Goal: Transaction & Acquisition: Subscribe to service/newsletter

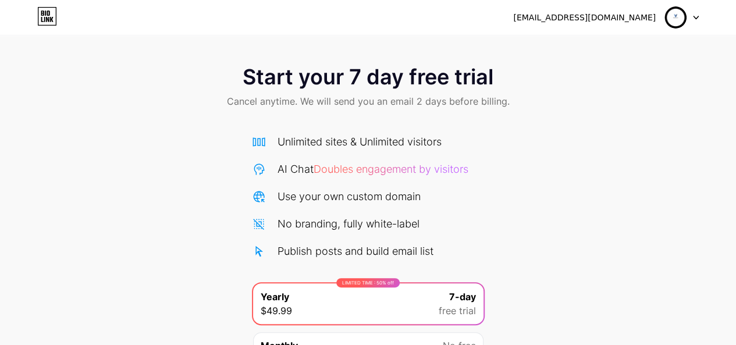
click at [45, 22] on icon at bounding box center [44, 19] width 1 height 5
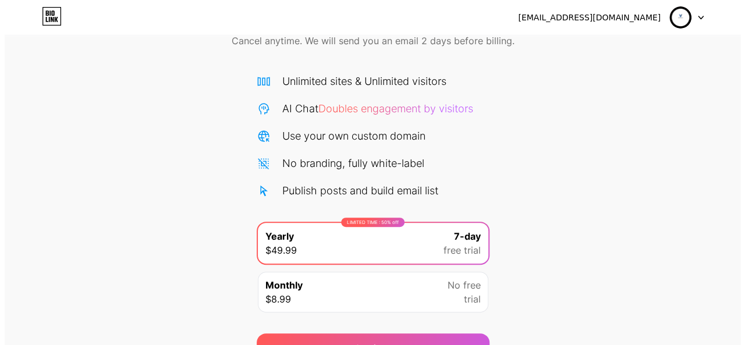
scroll to position [122, 0]
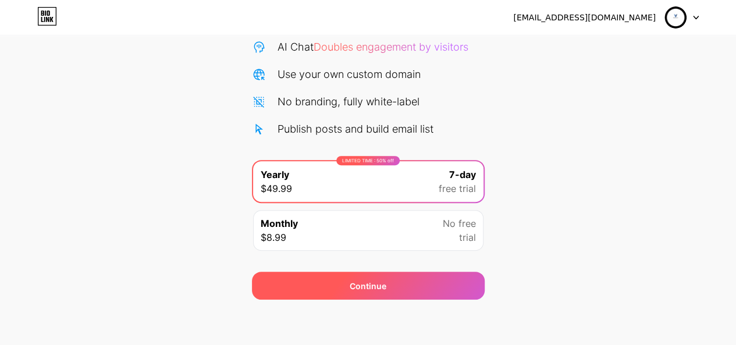
click at [429, 296] on div "Continue" at bounding box center [368, 286] width 233 height 28
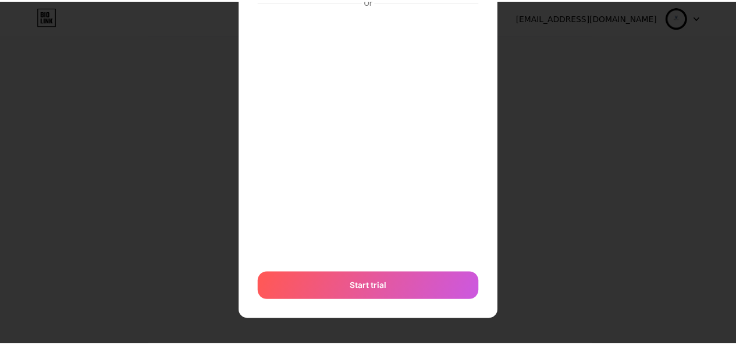
scroll to position [0, 0]
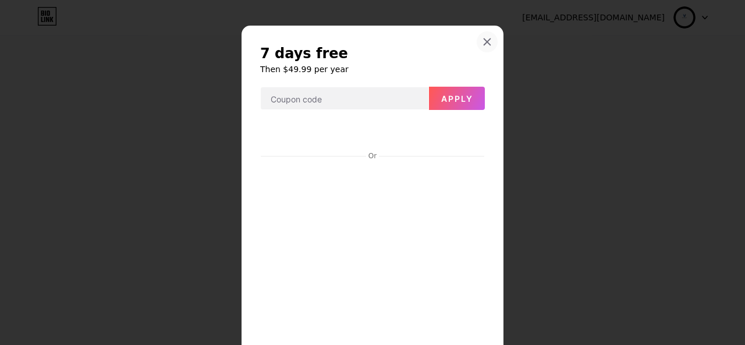
click at [484, 42] on icon at bounding box center [487, 42] width 6 height 6
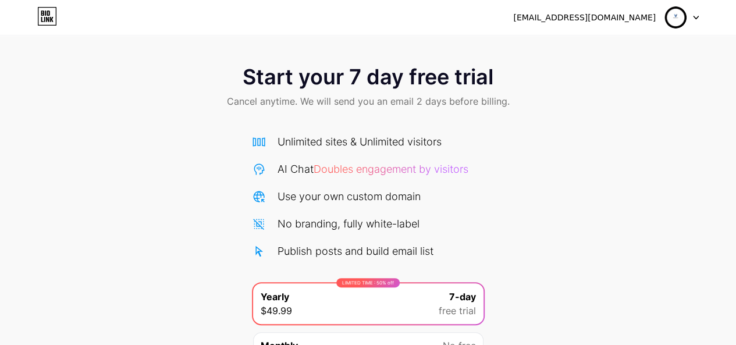
click at [697, 19] on icon at bounding box center [696, 18] width 6 height 4
click at [609, 15] on div "[EMAIL_ADDRESS][DOMAIN_NAME]" at bounding box center [584, 18] width 143 height 12
click at [624, 17] on div "[EMAIL_ADDRESS][DOMAIN_NAME]" at bounding box center [584, 18] width 143 height 12
click at [673, 13] on img at bounding box center [675, 17] width 22 height 22
click at [670, 13] on img at bounding box center [675, 17] width 22 height 22
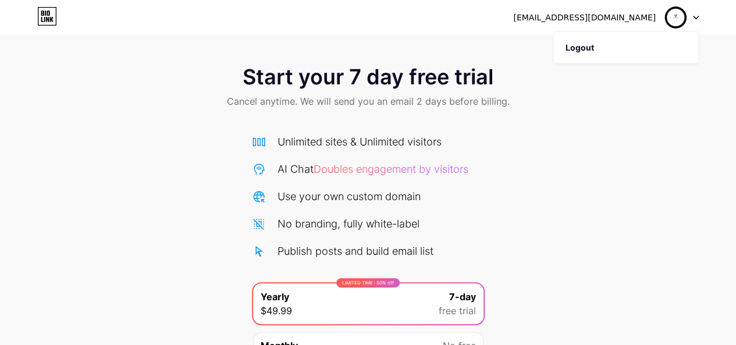
click at [513, 169] on div "Start your 7 day free trial Cancel anytime. We will send you an email 2 days be…" at bounding box center [368, 238] width 736 height 368
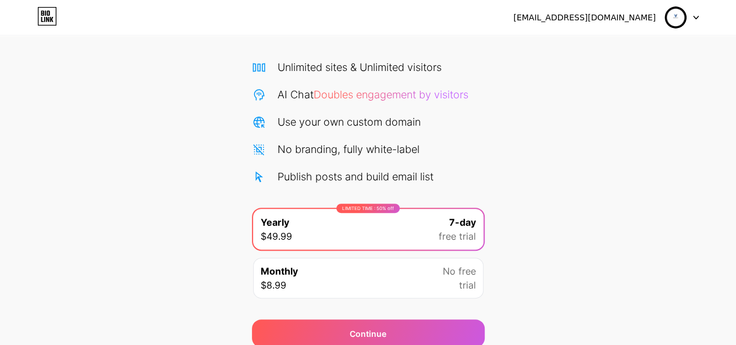
scroll to position [122, 0]
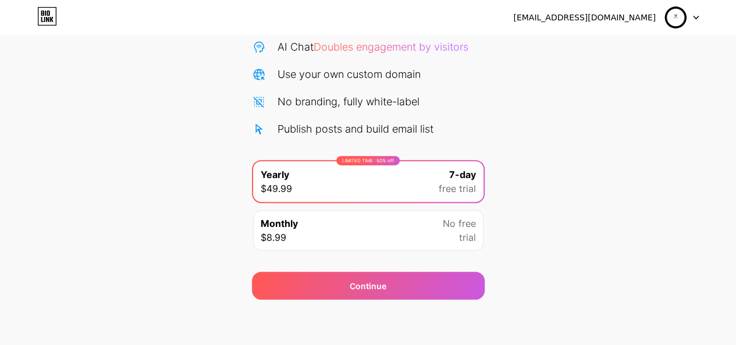
click at [691, 17] on div at bounding box center [682, 17] width 34 height 21
click at [595, 48] on li "Logout" at bounding box center [626, 47] width 144 height 31
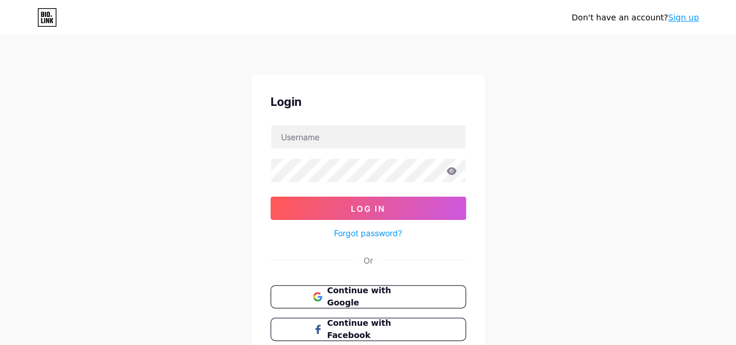
click at [678, 22] on link "Sign up" at bounding box center [683, 17] width 31 height 9
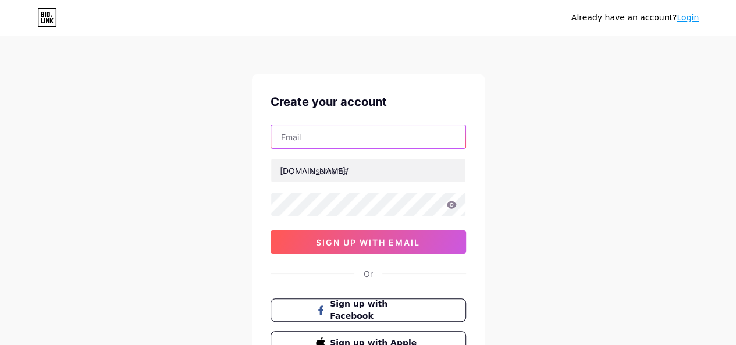
click at [334, 131] on input "text" at bounding box center [368, 136] width 194 height 23
click at [417, 84] on div "Create your account [DOMAIN_NAME]/ 0cAFcWeA4WRAJK_oMX49eoc-50evM8juaJM9fHhh-A13…" at bounding box center [368, 223] width 233 height 298
click at [689, 15] on link "Login" at bounding box center [688, 17] width 22 height 9
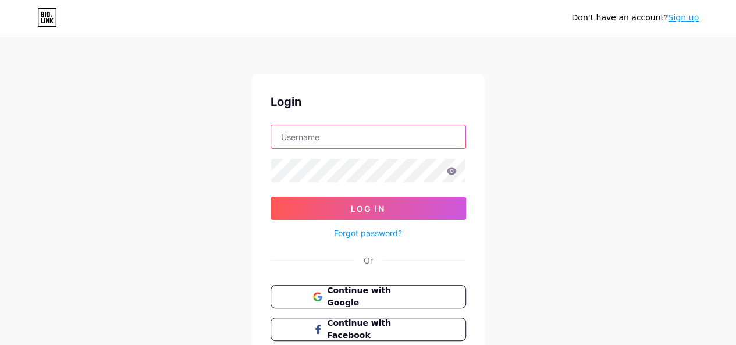
click at [372, 131] on input "text" at bounding box center [368, 136] width 194 height 23
type input "[EMAIL_ADDRESS][DOMAIN_NAME]"
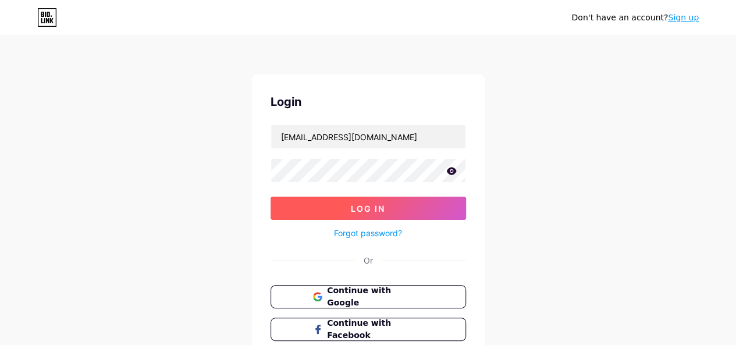
click at [438, 208] on button "Log In" at bounding box center [368, 208] width 195 height 23
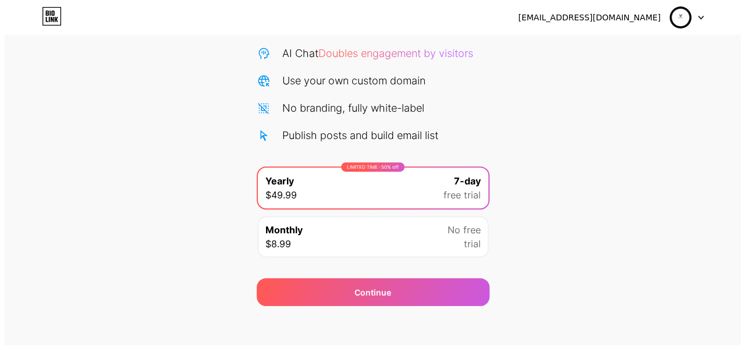
scroll to position [122, 0]
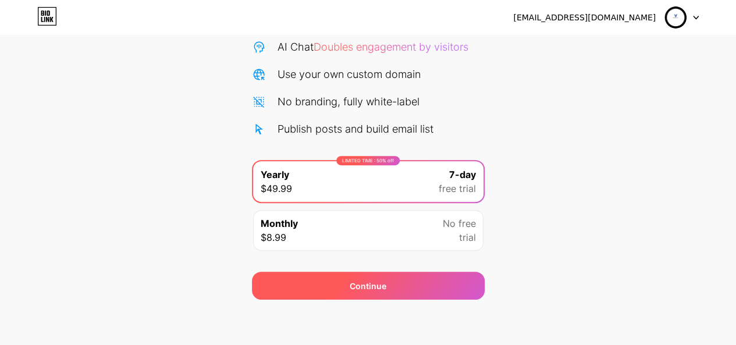
click at [396, 279] on div "Continue" at bounding box center [368, 286] width 233 height 28
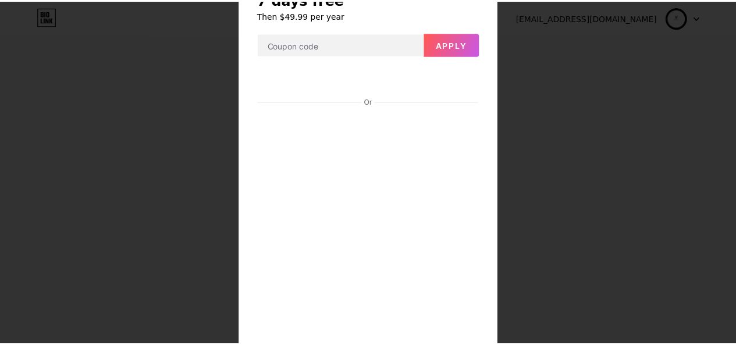
scroll to position [0, 0]
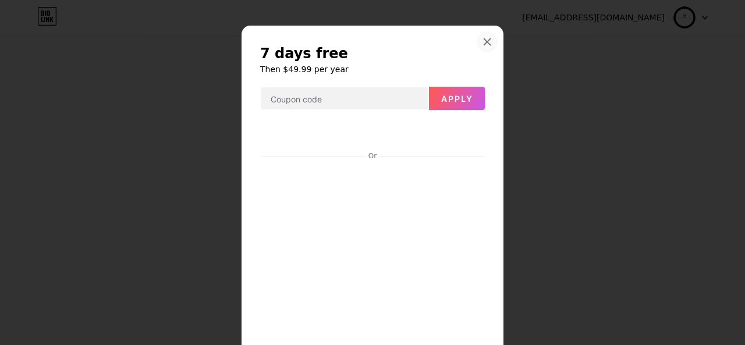
click at [484, 40] on icon at bounding box center [487, 42] width 6 height 6
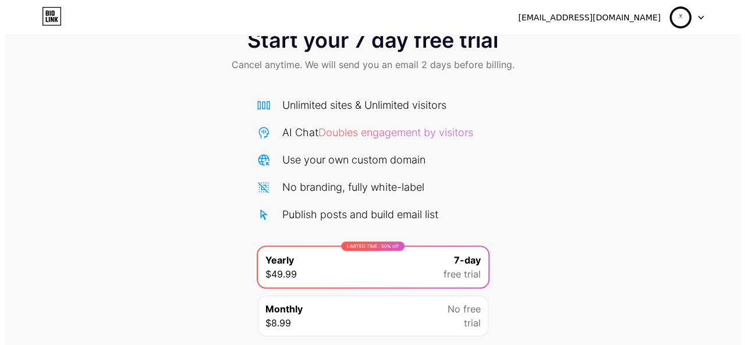
scroll to position [122, 0]
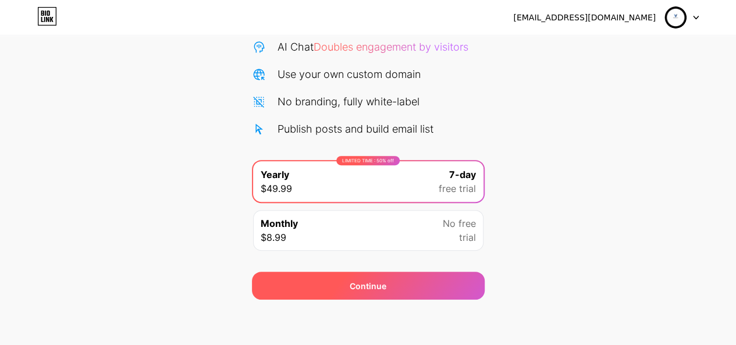
click at [398, 289] on div "Continue" at bounding box center [368, 286] width 233 height 28
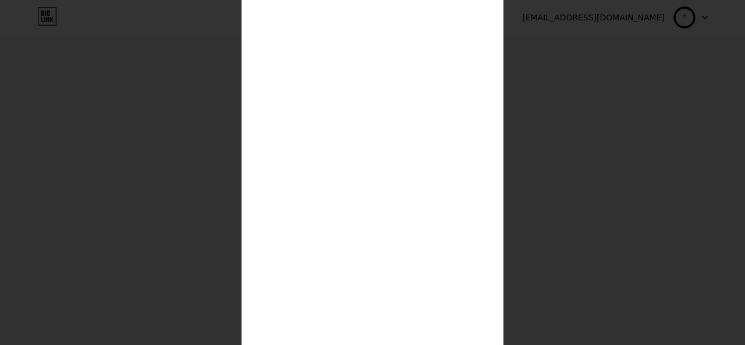
scroll to position [367, 0]
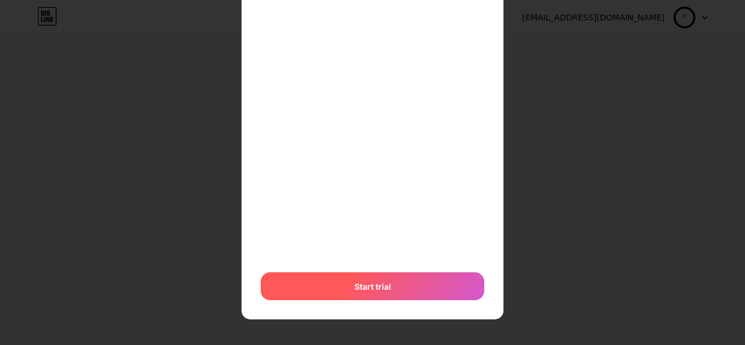
click at [387, 289] on div "Start trial" at bounding box center [372, 286] width 223 height 28
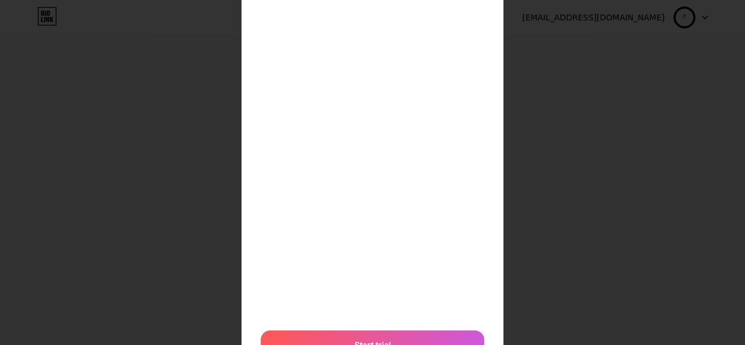
scroll to position [382, 0]
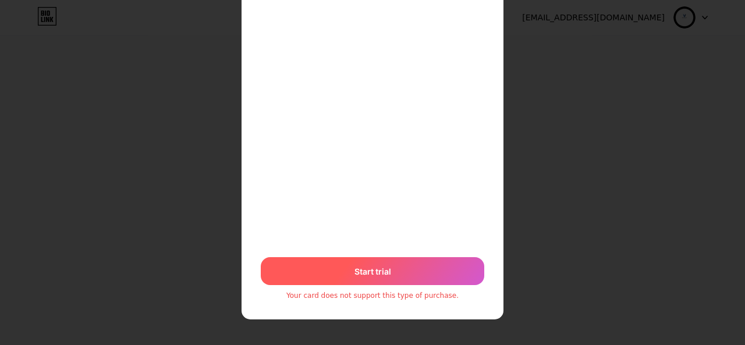
click at [374, 282] on div "Start trial" at bounding box center [372, 271] width 223 height 28
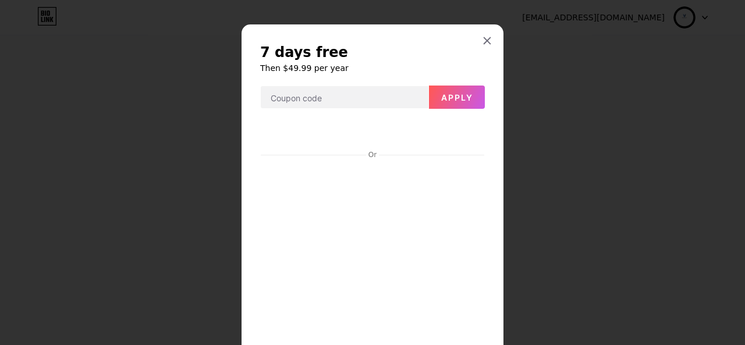
scroll to position [0, 0]
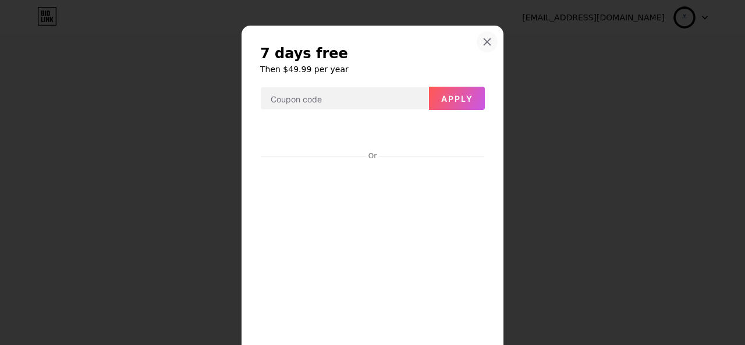
click at [481, 37] on div at bounding box center [487, 41] width 21 height 21
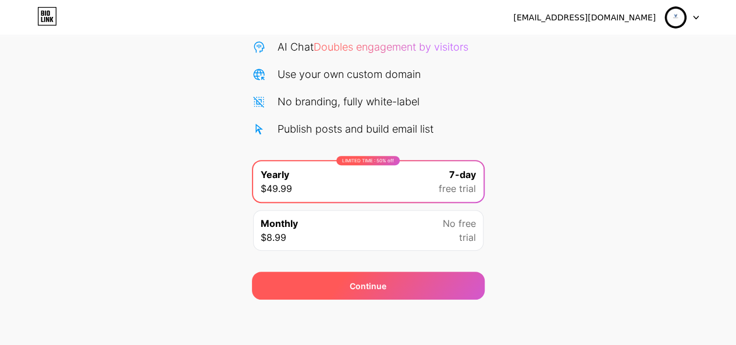
click at [346, 279] on div "Continue" at bounding box center [368, 286] width 233 height 28
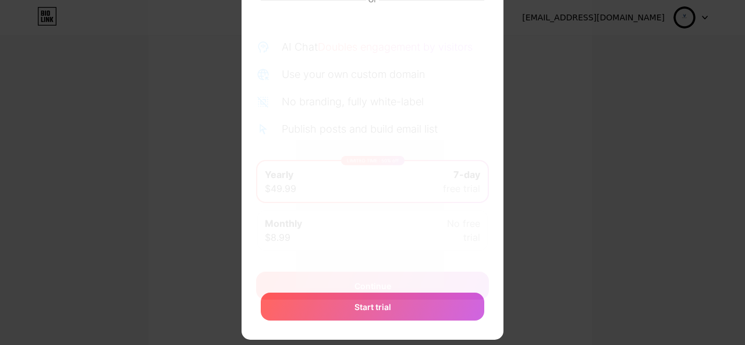
scroll to position [176, 0]
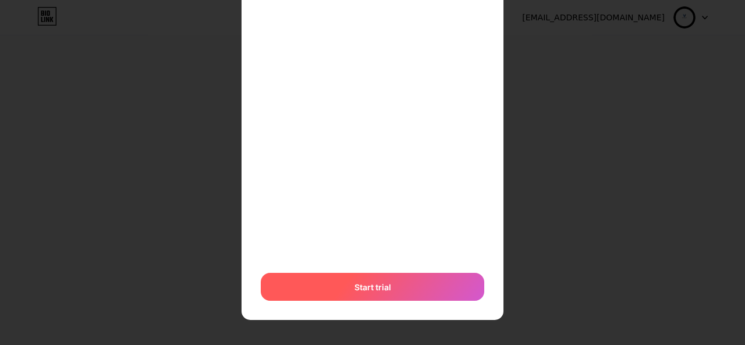
click at [381, 282] on span "Start trial" at bounding box center [372, 287] width 37 height 12
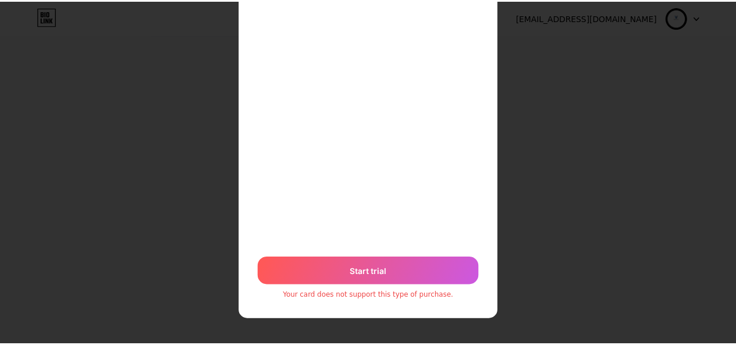
scroll to position [0, 0]
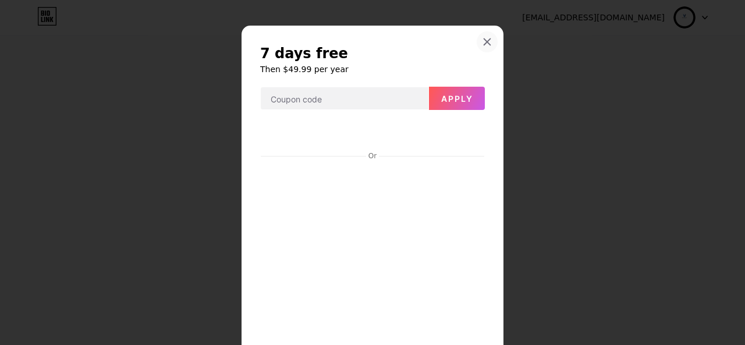
click at [477, 43] on div at bounding box center [487, 41] width 21 height 21
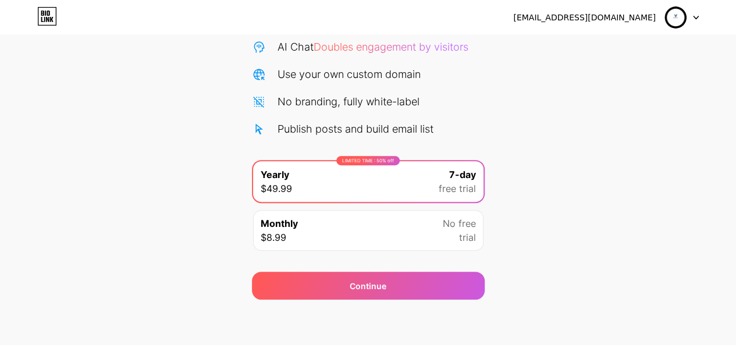
click at [513, 139] on div "Start your 7 day free trial Cancel anytime. We will send you an email 2 days be…" at bounding box center [368, 115] width 736 height 368
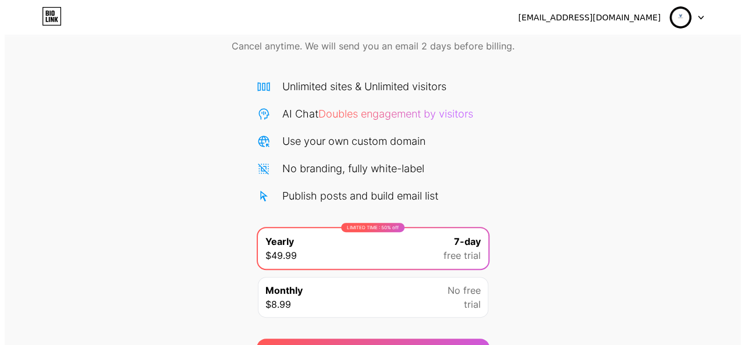
scroll to position [122, 0]
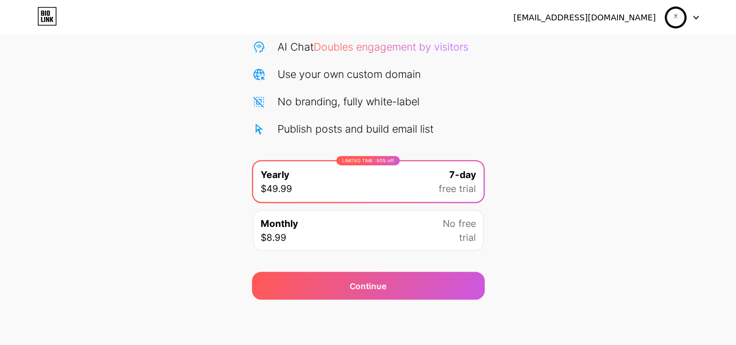
click at [327, 228] on div "Monthly $8.99 No free trial" at bounding box center [368, 230] width 230 height 41
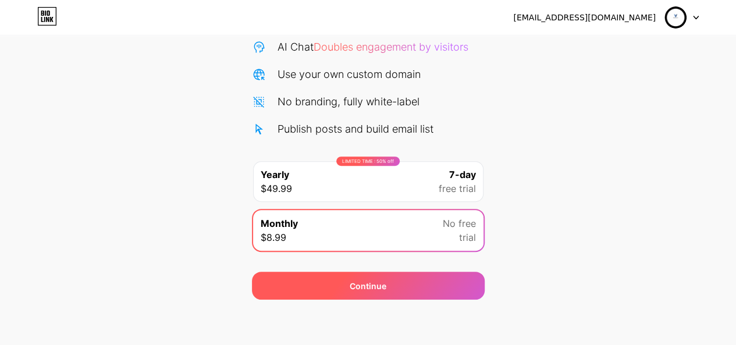
click at [334, 278] on div "Continue" at bounding box center [368, 286] width 233 height 28
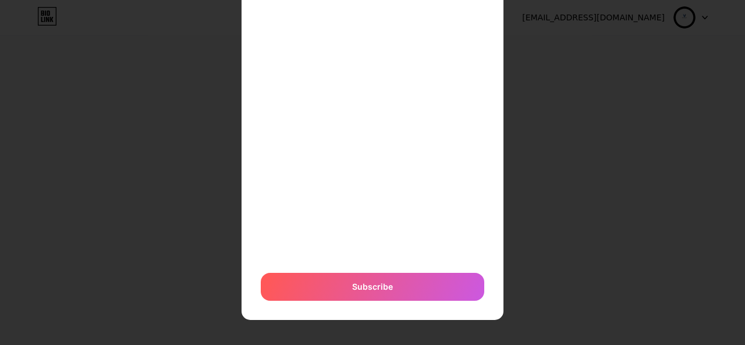
scroll to position [0, 0]
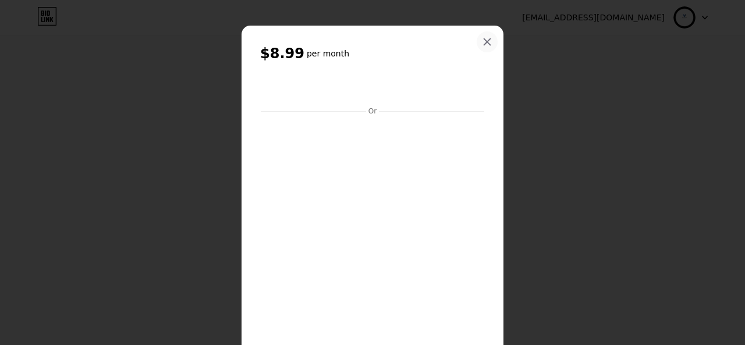
click at [483, 39] on icon at bounding box center [486, 41] width 9 height 9
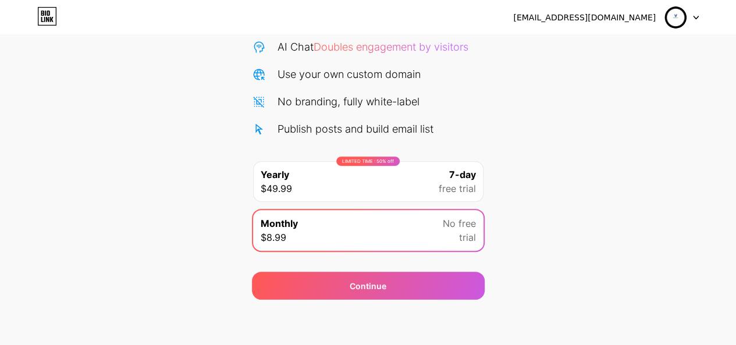
click at [422, 169] on div "LIMITED TIME : 50% off Yearly $49.99 7-day free trial" at bounding box center [368, 181] width 230 height 41
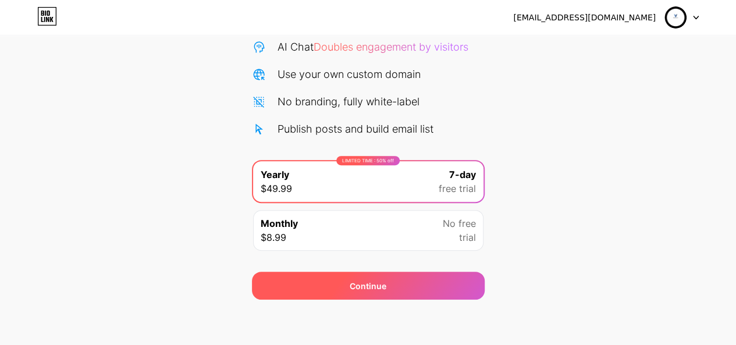
click at [376, 288] on span "Continue" at bounding box center [368, 286] width 37 height 12
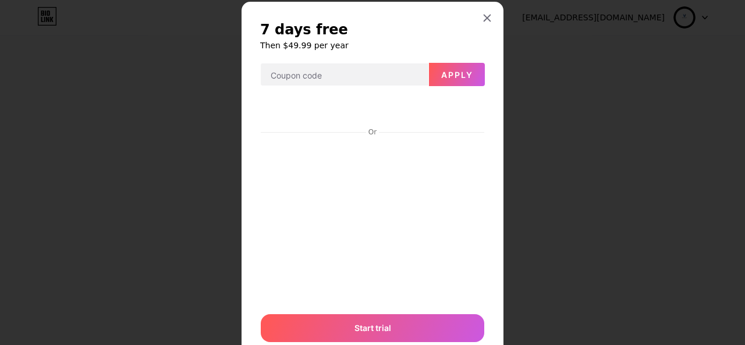
scroll to position [7, 0]
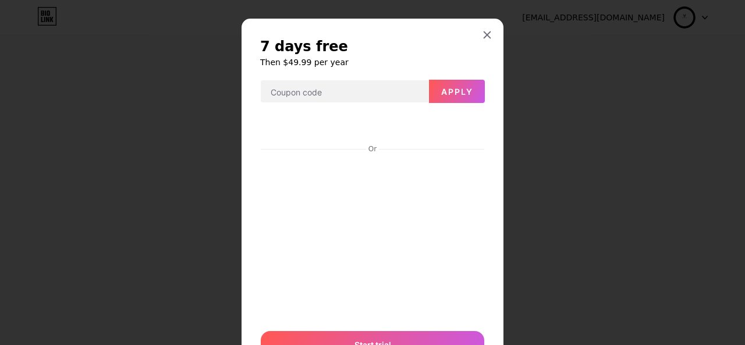
click at [392, 60] on h6 "Then $49.99 per year" at bounding box center [372, 62] width 225 height 12
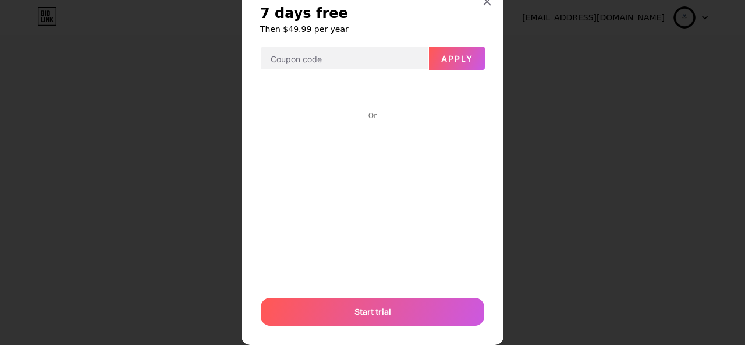
scroll to position [65, 0]
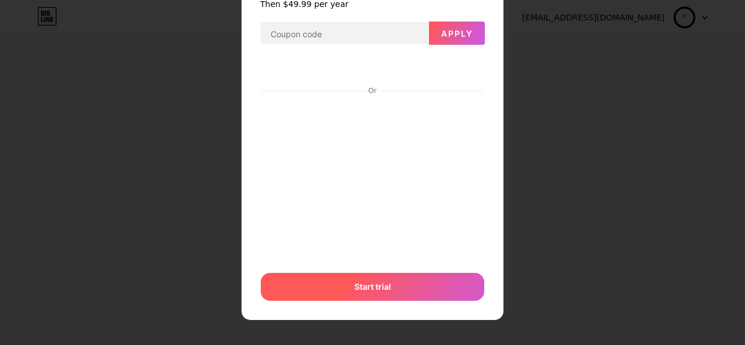
click at [371, 278] on div "Start trial" at bounding box center [372, 287] width 223 height 28
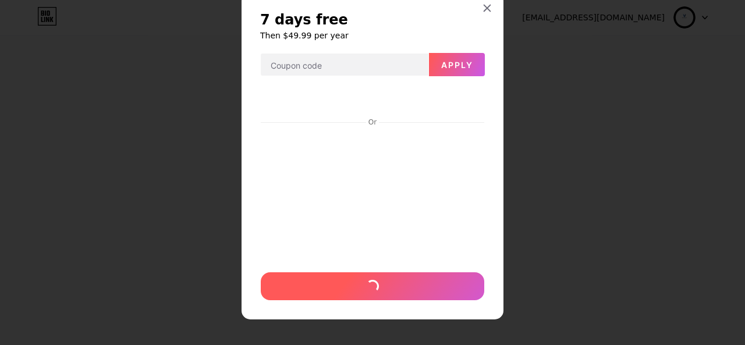
scroll to position [33, 0]
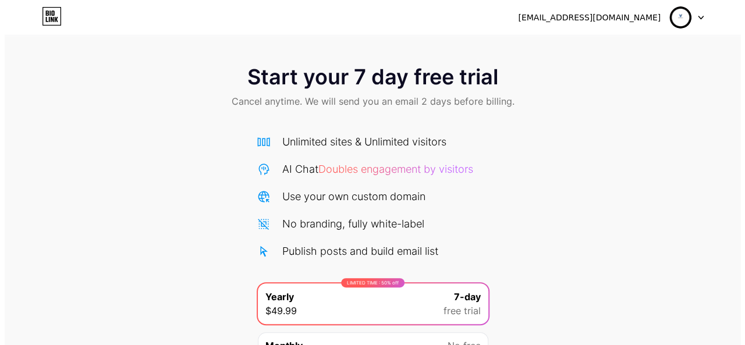
scroll to position [122, 0]
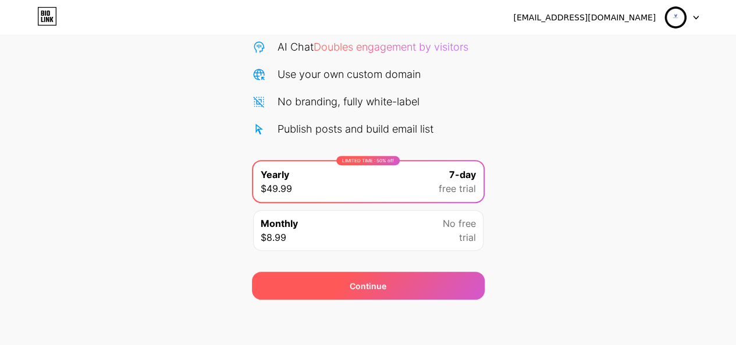
click at [405, 286] on div "Continue" at bounding box center [368, 286] width 233 height 28
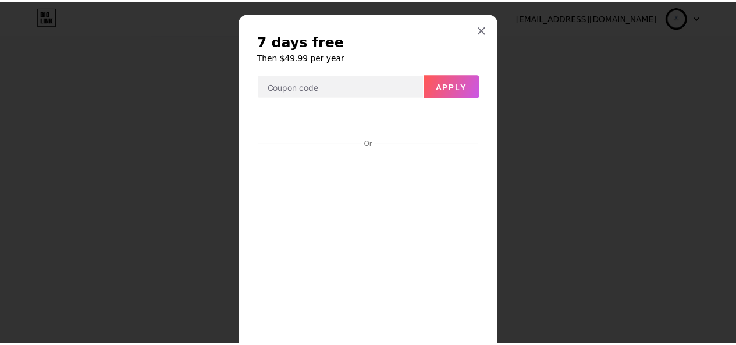
scroll to position [0, 0]
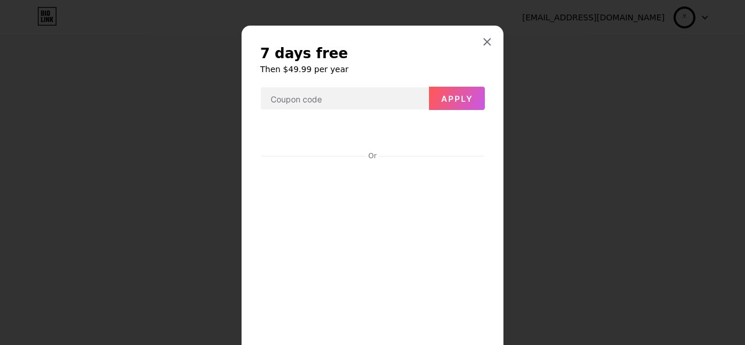
click at [557, 98] on div at bounding box center [372, 172] width 745 height 345
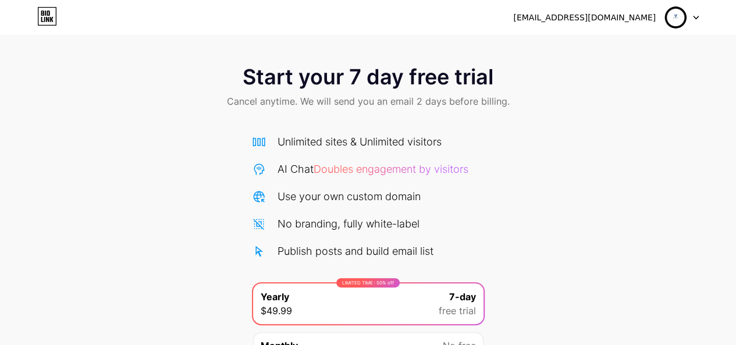
click at [696, 16] on icon at bounding box center [696, 18] width 6 height 4
click at [579, 41] on li "Logout" at bounding box center [626, 47] width 144 height 31
click at [579, 46] on li "Logout" at bounding box center [626, 47] width 144 height 31
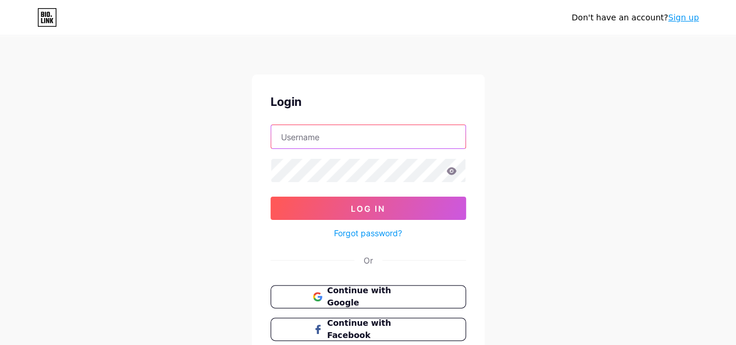
click at [406, 137] on input "text" at bounding box center [368, 136] width 194 height 23
click at [546, 189] on div "Don't have an account? Sign up Login Log In Forgot password? Or Continue with G…" at bounding box center [368, 214] width 736 height 429
click at [696, 15] on link "Sign up" at bounding box center [683, 17] width 31 height 9
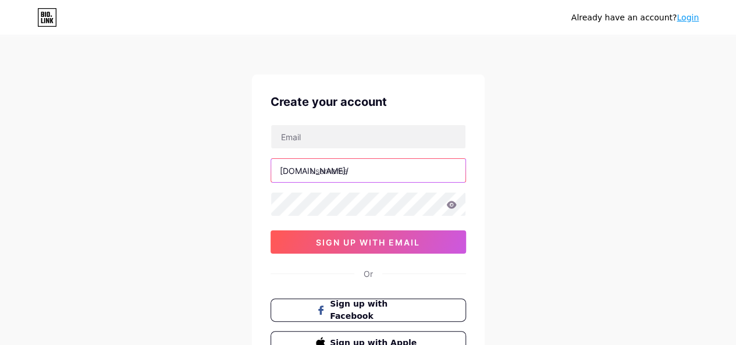
drag, startPoint x: 368, startPoint y: 164, endPoint x: 394, endPoint y: 170, distance: 27.0
click at [369, 164] on input "text" at bounding box center [368, 170] width 194 height 23
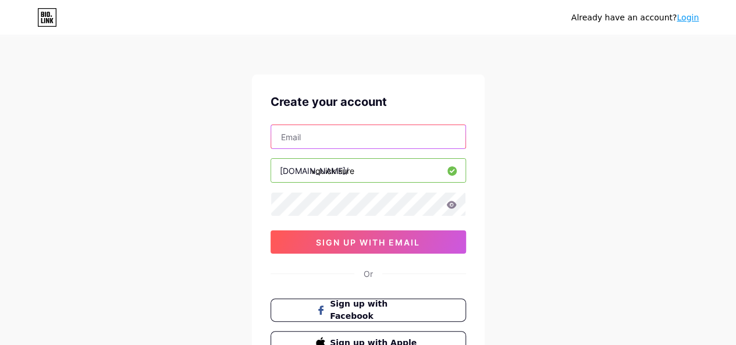
click at [382, 145] on input "text" at bounding box center [368, 136] width 194 height 23
click at [541, 208] on div "Already have an account? Login Create your account [DOMAIN_NAME]/ vquickisure s…" at bounding box center [368, 222] width 736 height 445
click at [339, 169] on input "vquickisure" at bounding box center [368, 170] width 194 height 23
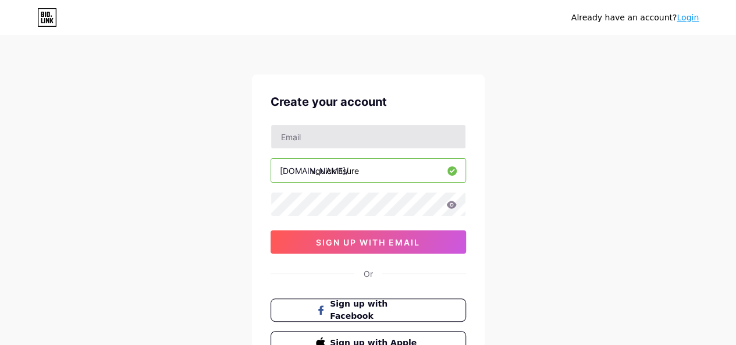
type input "vquickinsure"
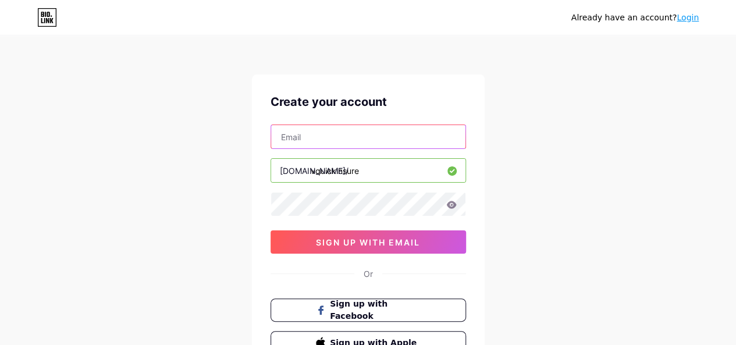
click at [353, 141] on input "text" at bounding box center [368, 136] width 194 height 23
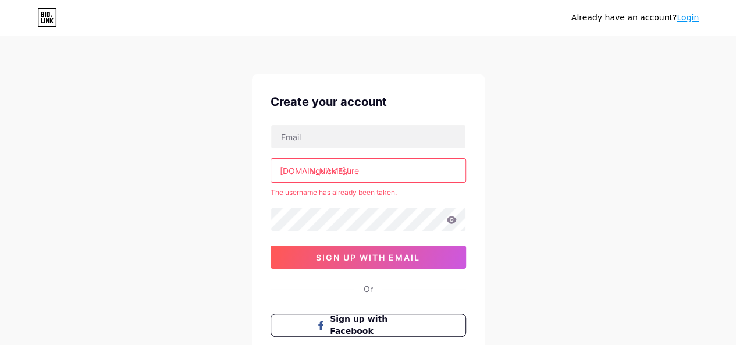
click at [511, 164] on div "Already have an account? Login Create your account [DOMAIN_NAME]/ vquickinsure …" at bounding box center [368, 230] width 736 height 460
click at [379, 166] on input "vquickinsure" at bounding box center [368, 170] width 194 height 23
click at [411, 212] on div "[DOMAIN_NAME]/ vquickinsure The username has already been taken. sign up with e…" at bounding box center [368, 197] width 195 height 144
click at [318, 139] on input "text" at bounding box center [368, 136] width 194 height 23
type input "[EMAIL_ADDRESS][DOMAIN_NAME]"
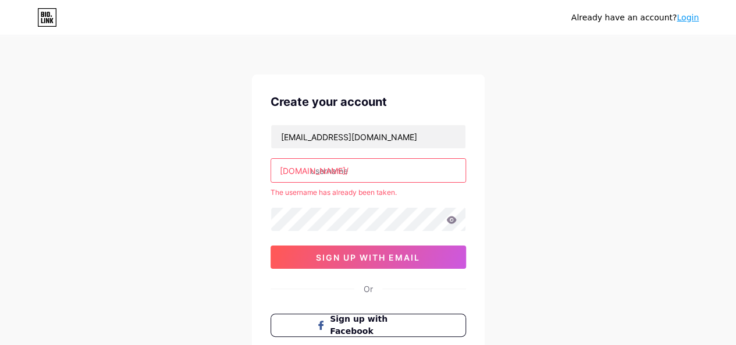
click at [362, 169] on input "text" at bounding box center [368, 170] width 194 height 23
click at [365, 169] on input "text" at bounding box center [368, 170] width 194 height 23
type input "s"
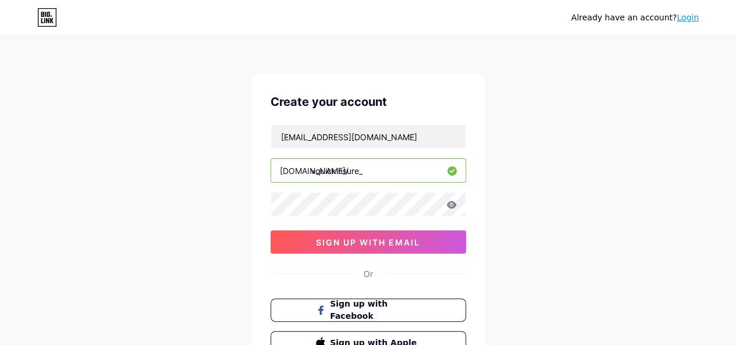
type input "vquickinsure_"
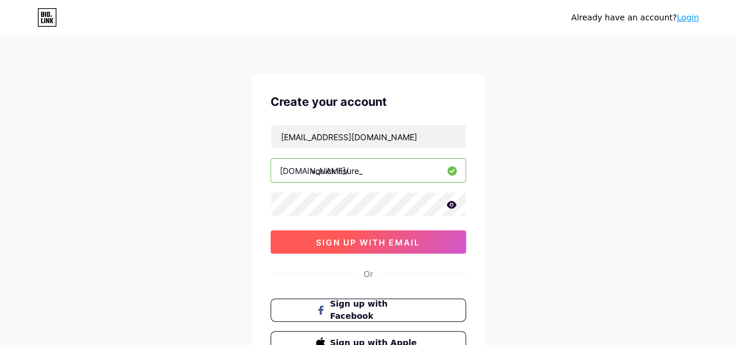
click at [441, 239] on button "sign up with email" at bounding box center [368, 241] width 195 height 23
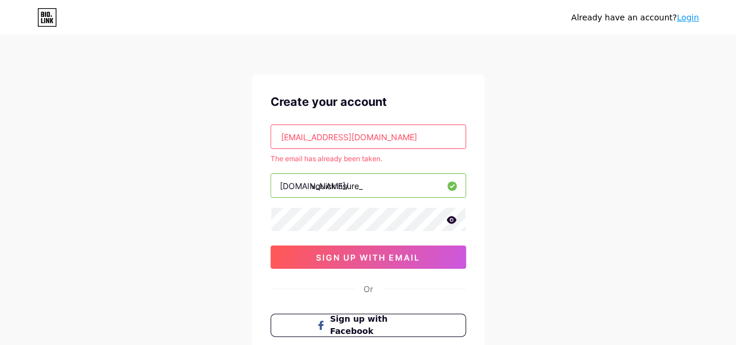
drag, startPoint x: 326, startPoint y: 136, endPoint x: 256, endPoint y: 119, distance: 71.8
click at [256, 119] on div "Create your account [EMAIL_ADDRESS][DOMAIN_NAME] The email has already been tak…" at bounding box center [368, 231] width 233 height 314
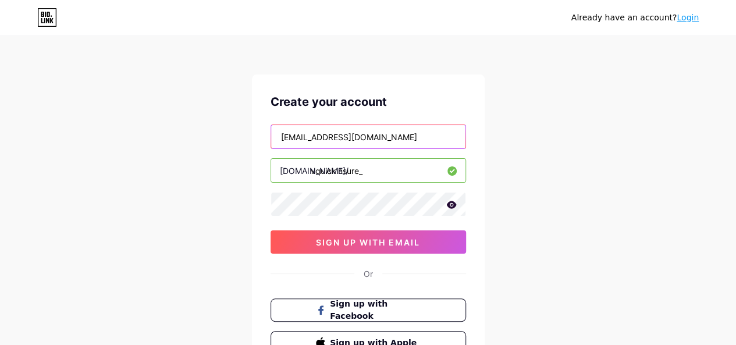
type input "[EMAIL_ADDRESS][DOMAIN_NAME]"
drag, startPoint x: 531, startPoint y: 210, endPoint x: 499, endPoint y: 217, distance: 33.3
click at [531, 210] on div "Already have an account? Login Create your account [EMAIL_ADDRESS][DOMAIN_NAME]…" at bounding box center [368, 222] width 736 height 445
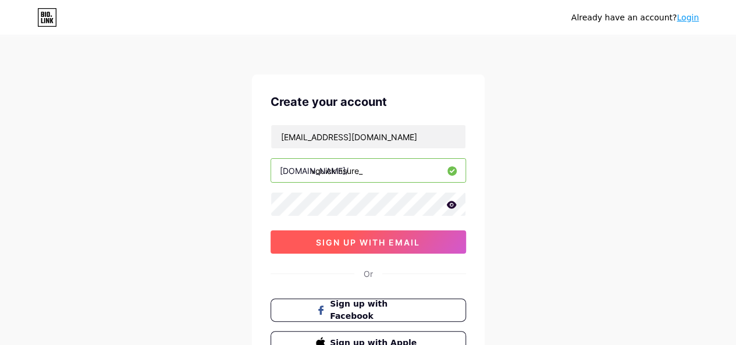
click at [403, 240] on span "sign up with email" at bounding box center [368, 242] width 104 height 10
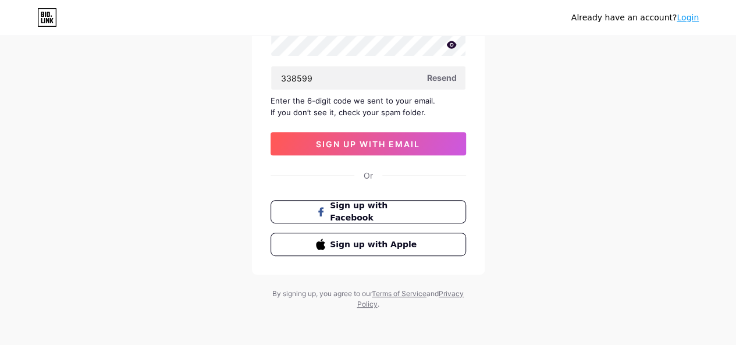
scroll to position [102, 0]
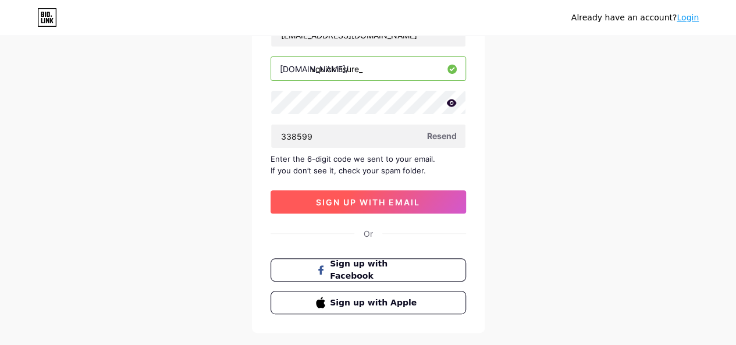
type input "338599"
click at [400, 207] on button "sign up with email" at bounding box center [368, 201] width 195 height 23
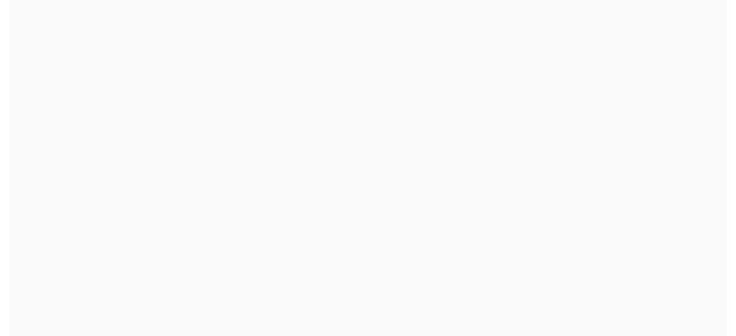
scroll to position [0, 0]
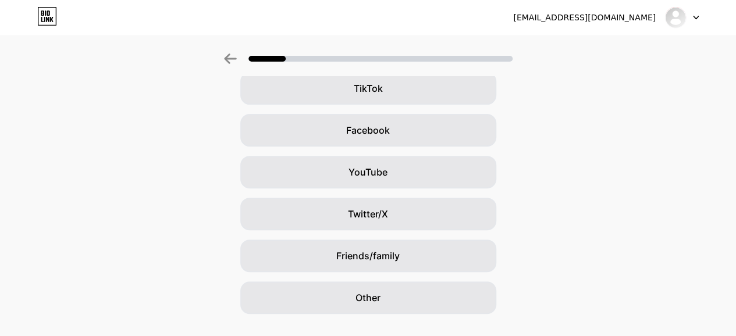
scroll to position [165, 0]
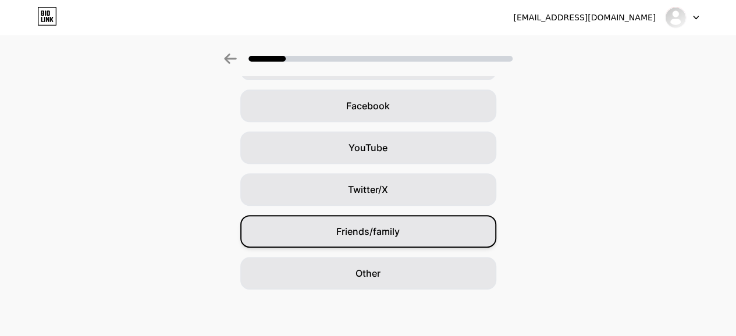
click at [410, 219] on div "Friends/family" at bounding box center [368, 231] width 256 height 33
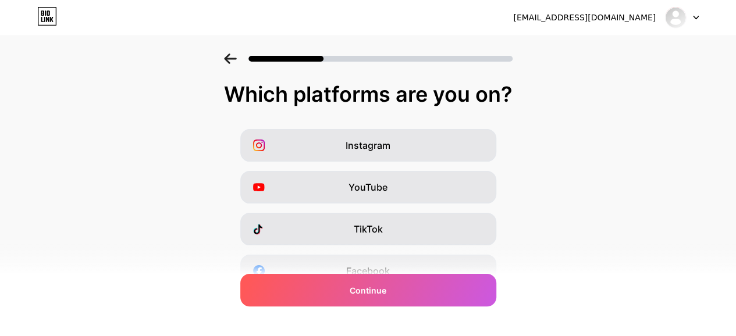
scroll to position [223, 0]
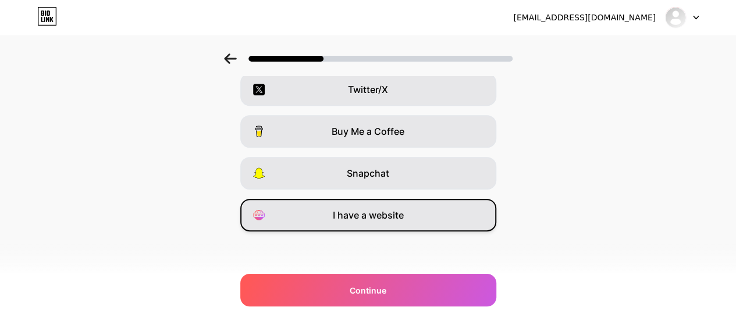
click at [432, 209] on div "I have a website" at bounding box center [368, 215] width 256 height 33
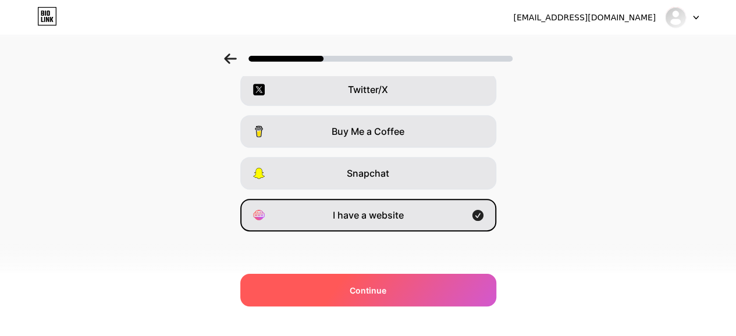
click at [440, 289] on div "Continue" at bounding box center [368, 290] width 256 height 33
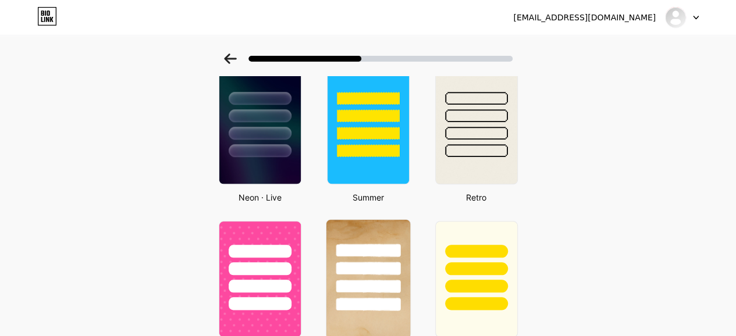
scroll to position [0, 0]
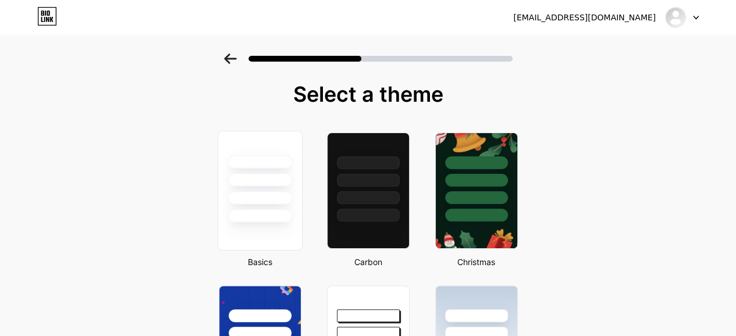
click at [278, 178] on div at bounding box center [259, 179] width 65 height 13
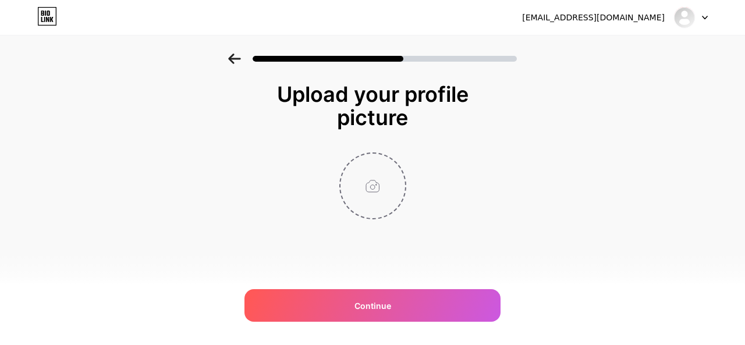
click at [382, 180] on input "file" at bounding box center [372, 186] width 65 height 65
type input "C:\fakepath\V Quick Insure_DP_Official Logo.png"
click at [397, 163] on circle at bounding box center [399, 161] width 13 height 13
click at [367, 186] on input "file" at bounding box center [372, 186] width 65 height 65
type input "C:\fakepath\V Quick Insure_Official Logo.png"
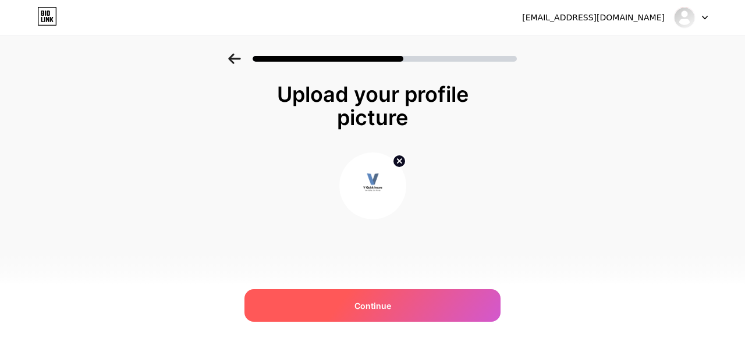
click at [367, 313] on div "Continue" at bounding box center [372, 305] width 256 height 33
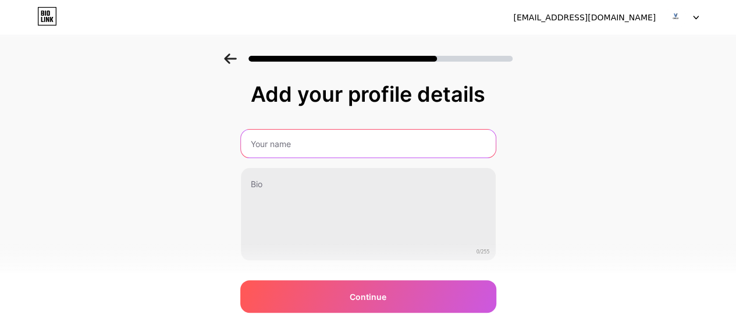
click at [350, 140] on input "text" at bounding box center [368, 144] width 255 height 28
type input "V Quick Insure"
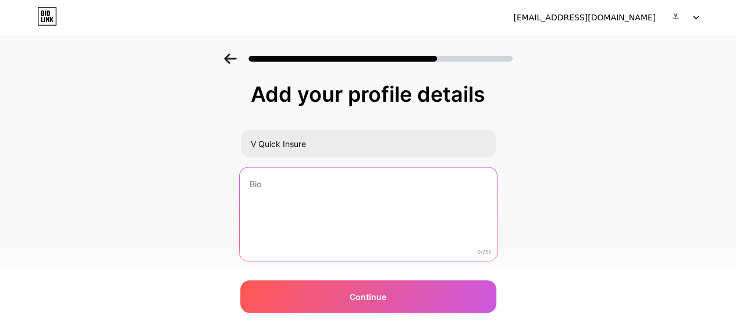
click at [358, 219] on textarea at bounding box center [367, 215] width 257 height 95
click at [316, 195] on textarea at bounding box center [367, 215] width 257 height 95
paste textarea "Your Safety, Our Priority."
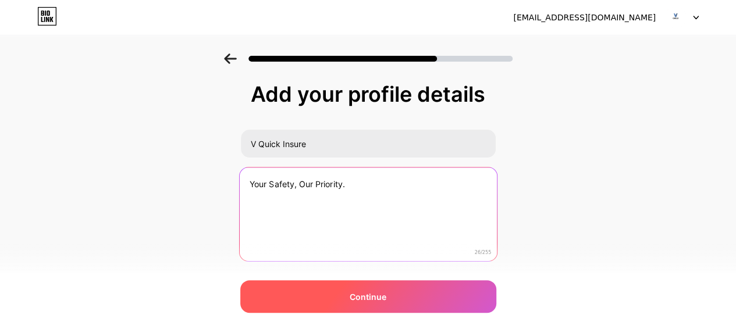
type textarea "Your Safety, Our Priority."
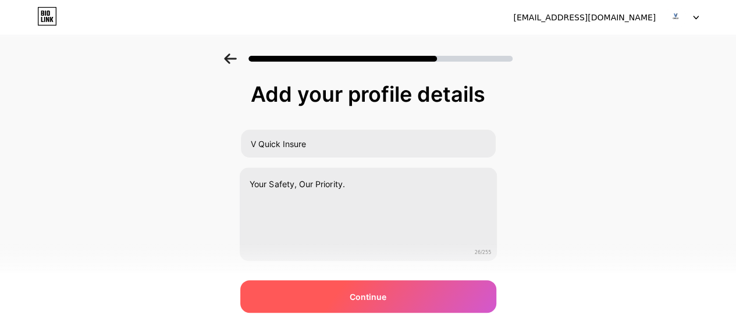
click at [365, 293] on span "Continue" at bounding box center [368, 297] width 37 height 12
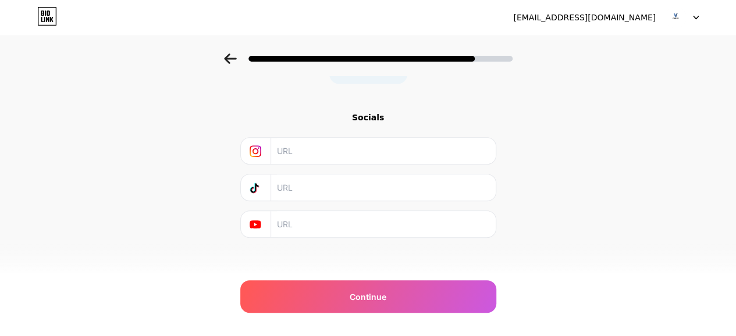
scroll to position [171, 0]
click at [697, 16] on icon at bounding box center [696, 18] width 6 height 4
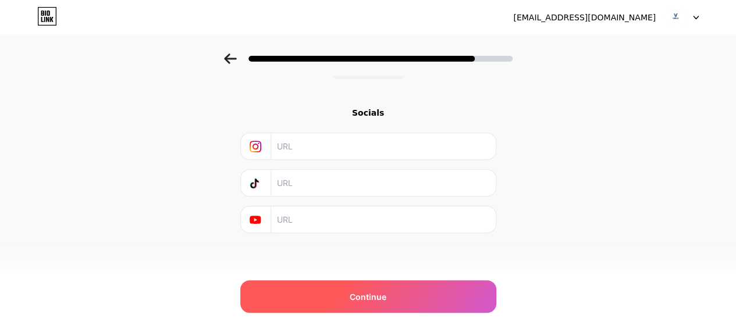
click at [422, 286] on div "Continue" at bounding box center [368, 296] width 256 height 33
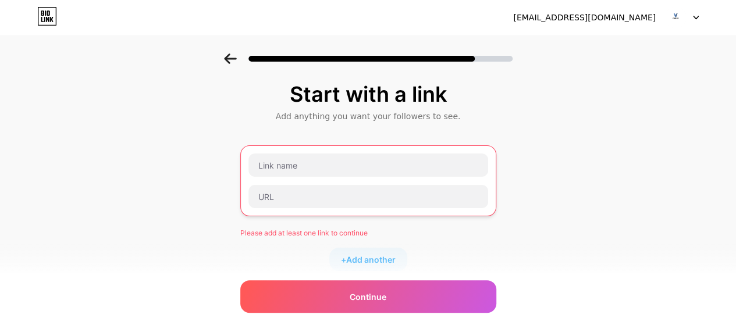
scroll to position [116, 0]
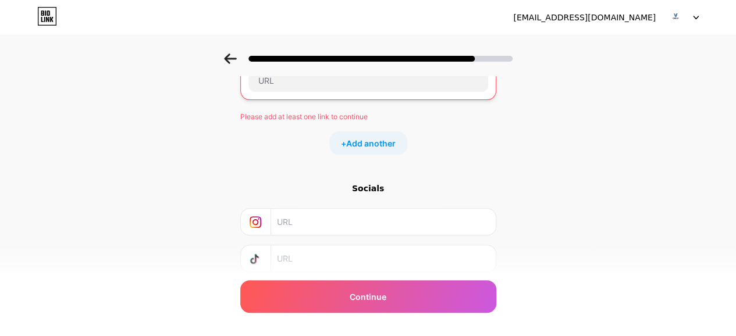
click at [410, 217] on input "text" at bounding box center [382, 222] width 211 height 26
type input "v"
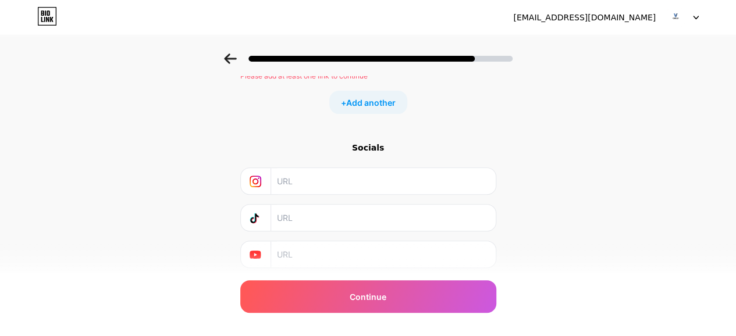
scroll to position [191, 0]
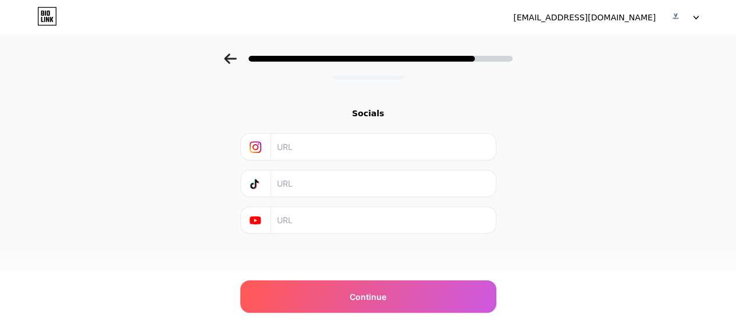
click at [382, 144] on input "text" at bounding box center [382, 147] width 211 height 26
paste input "[URL][DOMAIN_NAME]"
type input "[URL][DOMAIN_NAME]"
click at [554, 120] on div "Start with a link Add anything you want your followers to see. Please add at le…" at bounding box center [368, 77] width 736 height 430
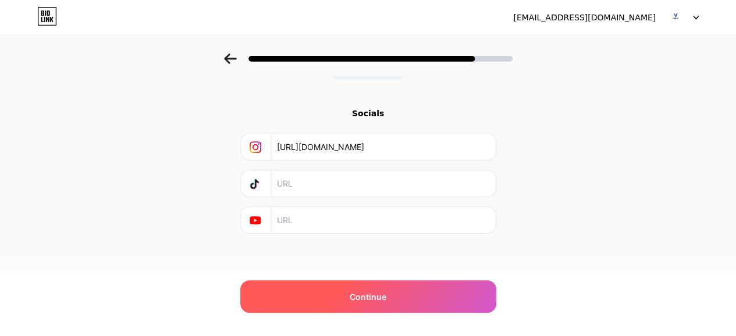
click at [449, 294] on div "Continue" at bounding box center [368, 296] width 256 height 33
click at [385, 296] on span "Continue" at bounding box center [368, 297] width 37 height 12
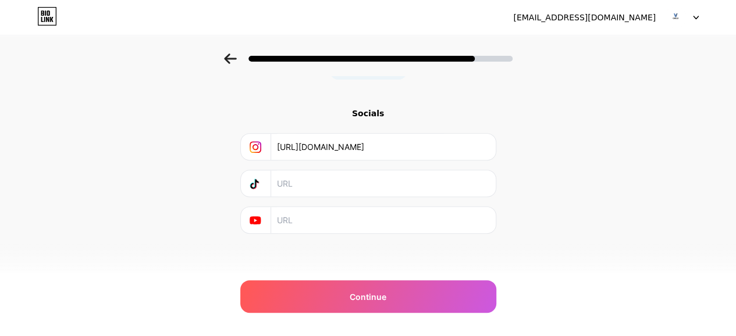
drag, startPoint x: 443, startPoint y: 144, endPoint x: 170, endPoint y: 122, distance: 274.3
click at [170, 122] on div "Start with a link Add anything you want your followers to see. Please add at le…" at bounding box center [368, 77] width 736 height 430
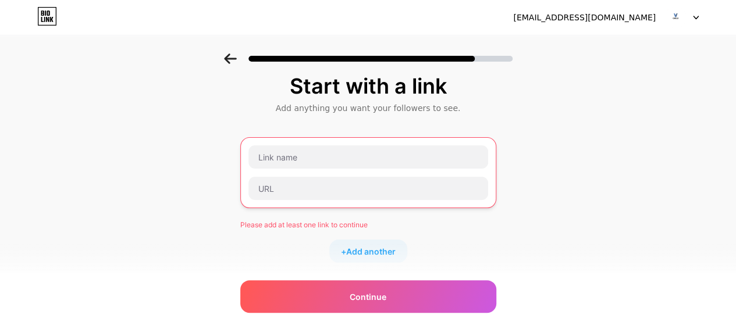
scroll to position [0, 0]
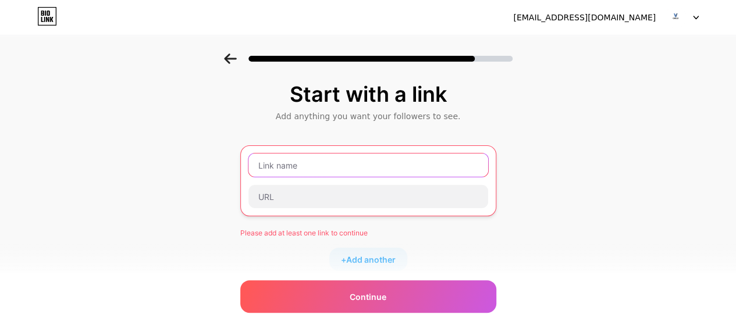
click at [347, 169] on input "text" at bounding box center [368, 165] width 240 height 23
paste input "[URL][DOMAIN_NAME]"
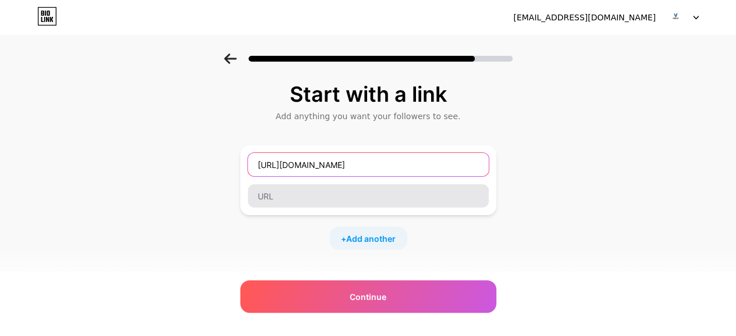
type input "[URL][DOMAIN_NAME]"
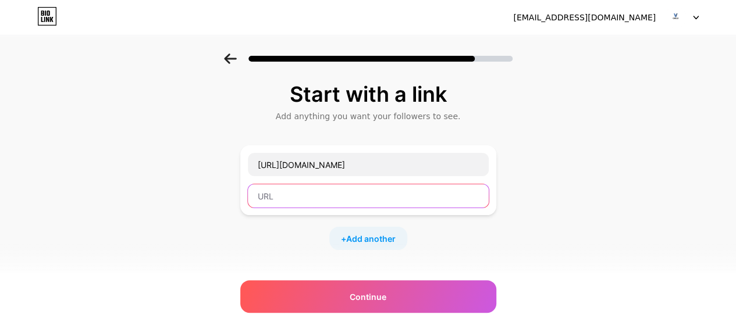
click at [344, 191] on input "text" at bounding box center [368, 195] width 241 height 23
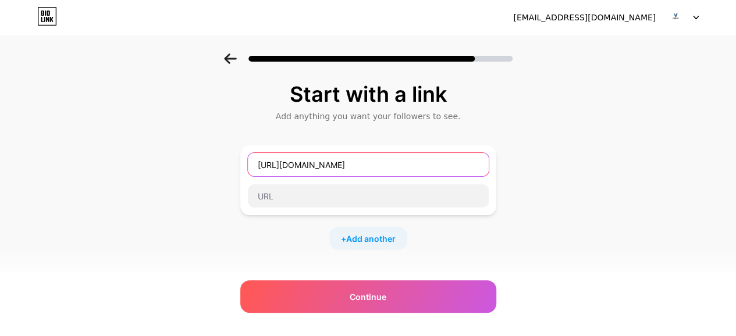
drag, startPoint x: 424, startPoint y: 167, endPoint x: 233, endPoint y: 186, distance: 191.7
click at [230, 187] on div "Start with a link Add anything you want your followers to see. [URL][DOMAIN_NAM…" at bounding box center [368, 258] width 736 height 409
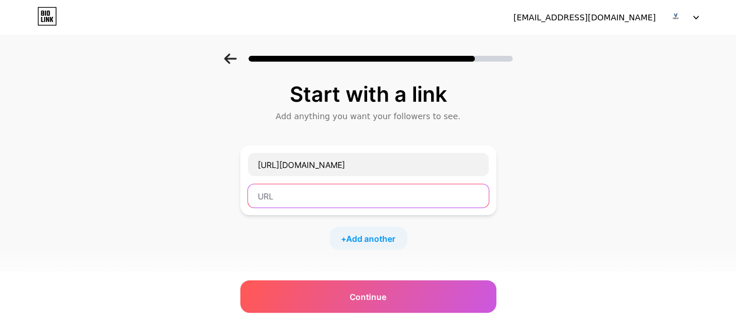
click at [323, 187] on input "text" at bounding box center [368, 195] width 241 height 23
paste input "[URL][DOMAIN_NAME]"
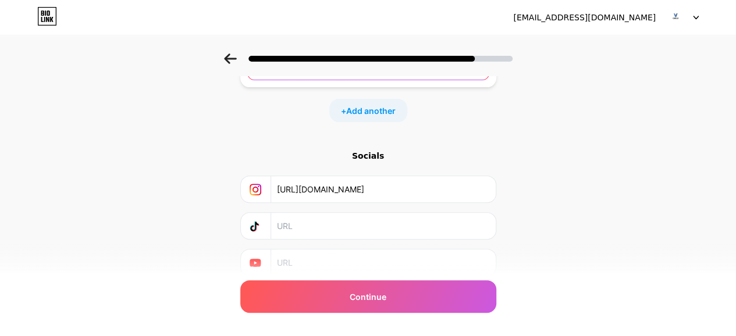
scroll to position [171, 0]
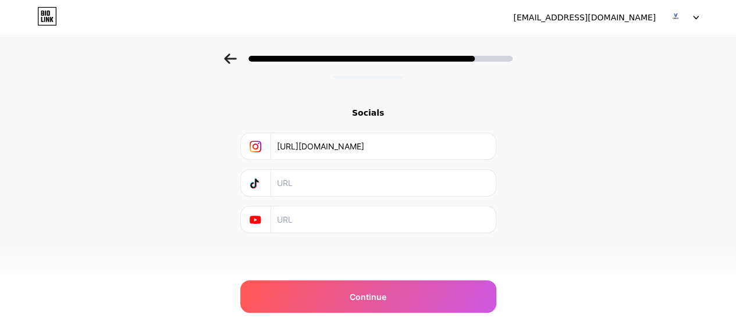
type input "[URL][DOMAIN_NAME]"
drag, startPoint x: 457, startPoint y: 141, endPoint x: 248, endPoint y: 158, distance: 210.1
click at [248, 158] on div "Socials [URL][DOMAIN_NAME]" at bounding box center [368, 170] width 256 height 126
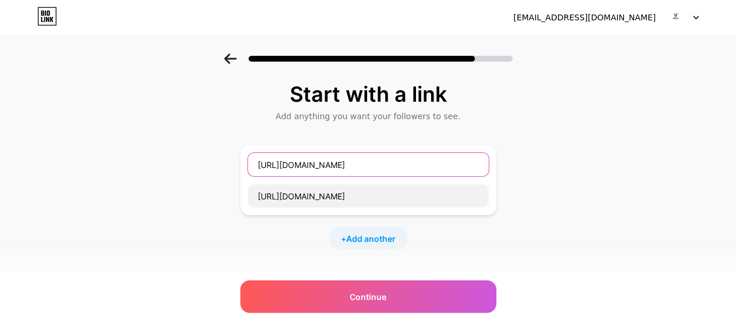
drag, startPoint x: 426, startPoint y: 161, endPoint x: 239, endPoint y: 168, distance: 187.5
click at [242, 167] on div "Start with a link Add anything you want your followers to see. [URL][DOMAIN_NAM…" at bounding box center [368, 258] width 736 height 409
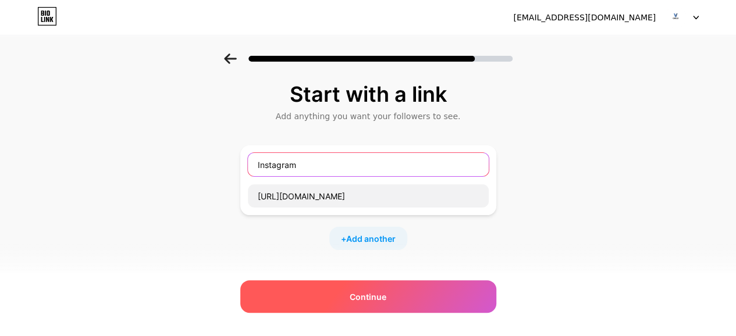
type input "Instagram"
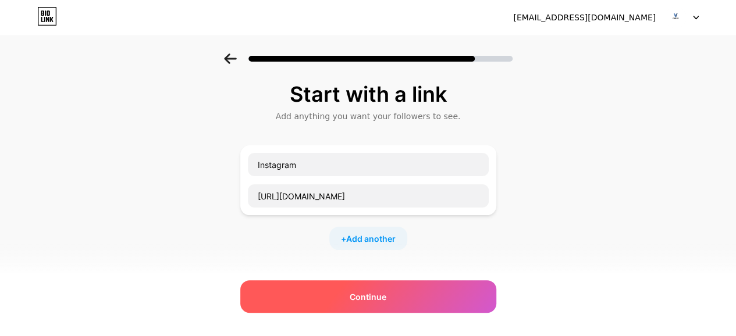
click at [387, 306] on div "Continue" at bounding box center [368, 296] width 256 height 33
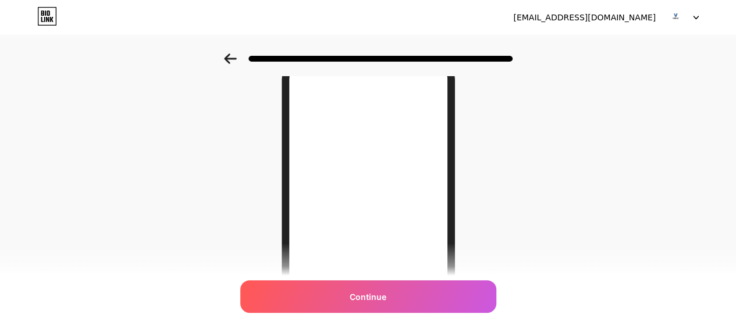
scroll to position [248, 0]
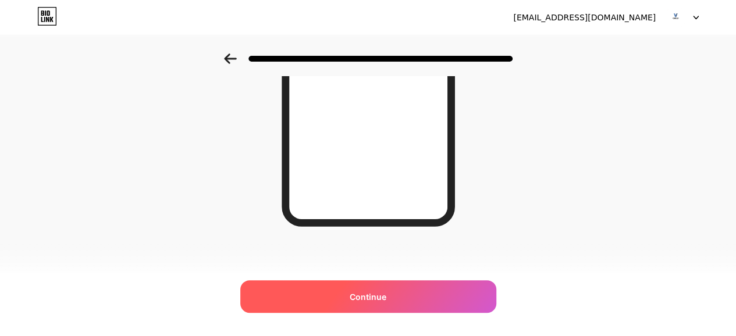
click at [400, 299] on div "Continue" at bounding box center [368, 296] width 256 height 33
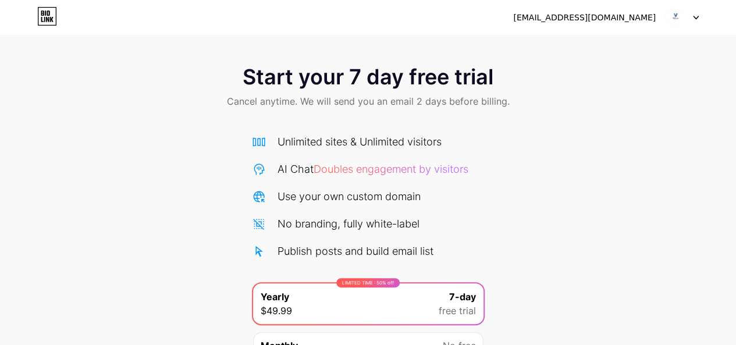
click at [617, 20] on div "[EMAIL_ADDRESS][DOMAIN_NAME]" at bounding box center [584, 18] width 143 height 12
click at [679, 15] on img at bounding box center [675, 17] width 22 height 22
click at [693, 19] on icon at bounding box center [696, 18] width 6 height 4
click at [696, 17] on icon at bounding box center [696, 18] width 6 height 4
click at [631, 118] on div "Start your 7 day free trial Cancel anytime. We will send you an email 2 days be…" at bounding box center [368, 88] width 736 height 69
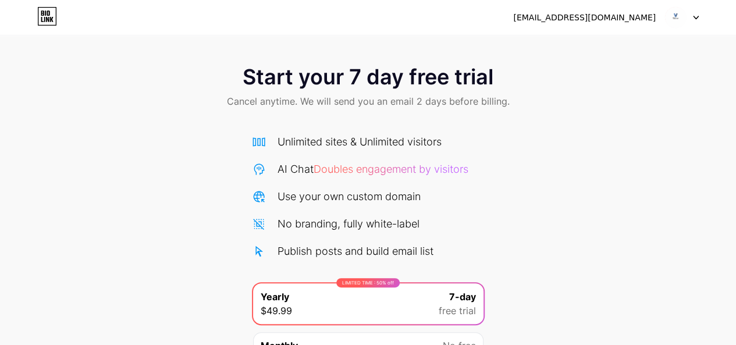
click at [691, 19] on div at bounding box center [682, 17] width 34 height 21
click at [583, 46] on li "Logout" at bounding box center [626, 47] width 144 height 31
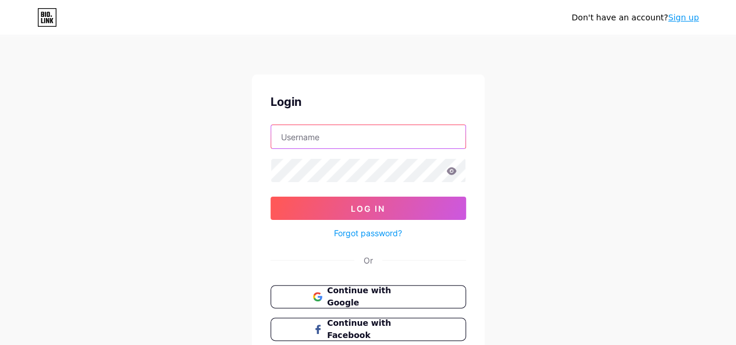
click at [385, 138] on input "text" at bounding box center [368, 136] width 194 height 23
type input "[EMAIL_ADDRESS][DOMAIN_NAME]"
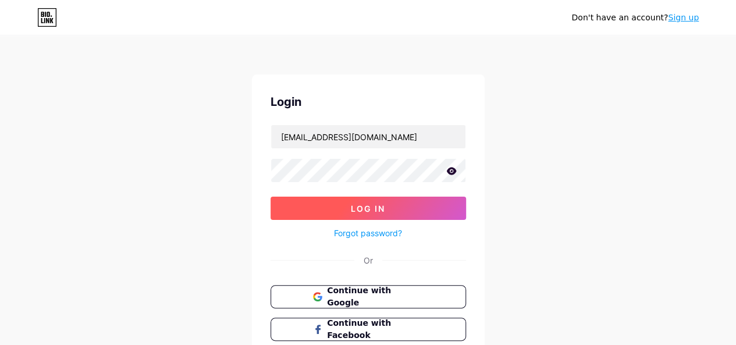
click at [390, 201] on button "Log In" at bounding box center [368, 208] width 195 height 23
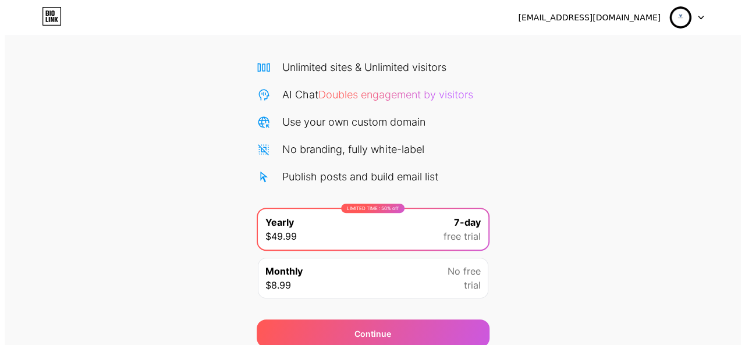
scroll to position [122, 0]
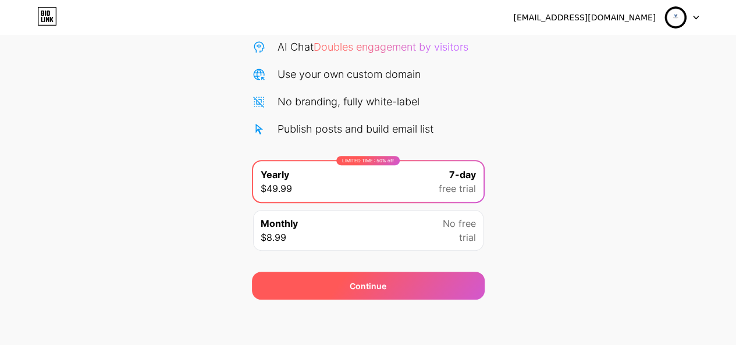
click at [386, 285] on div "Continue" at bounding box center [368, 286] width 233 height 28
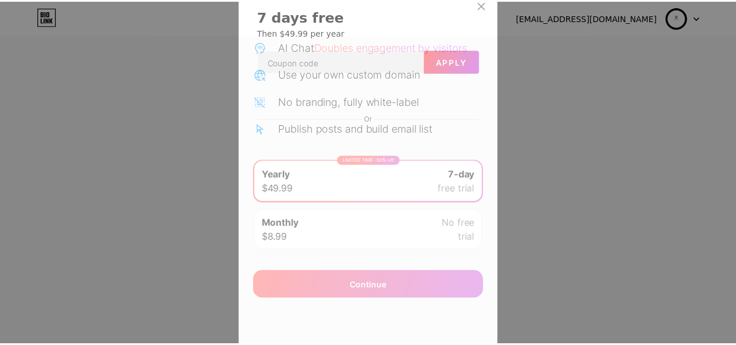
scroll to position [0, 0]
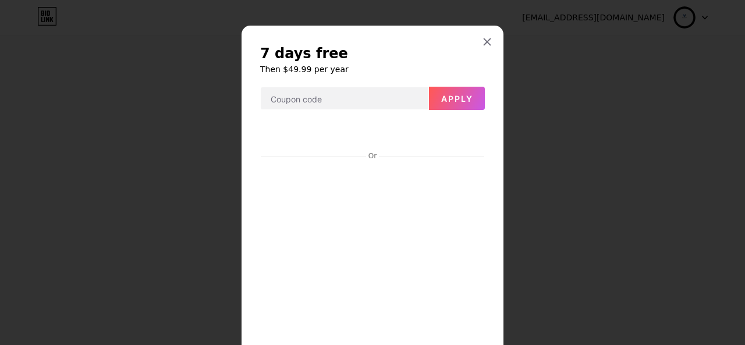
drag, startPoint x: 555, startPoint y: 127, endPoint x: 511, endPoint y: 67, distance: 74.5
click at [548, 121] on div at bounding box center [372, 172] width 745 height 345
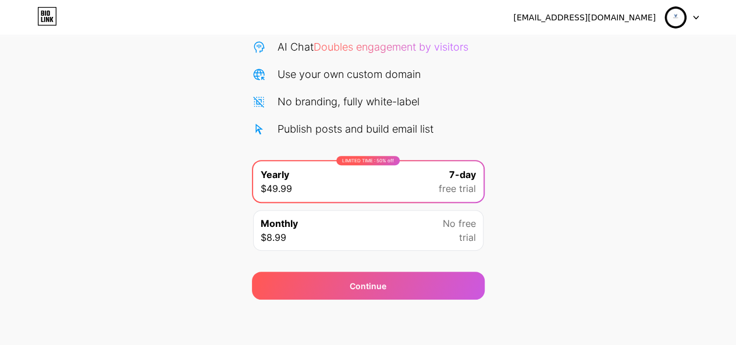
click at [543, 116] on div "Start your 7 day free trial Cancel anytime. We will send you an email 2 days be…" at bounding box center [368, 115] width 736 height 368
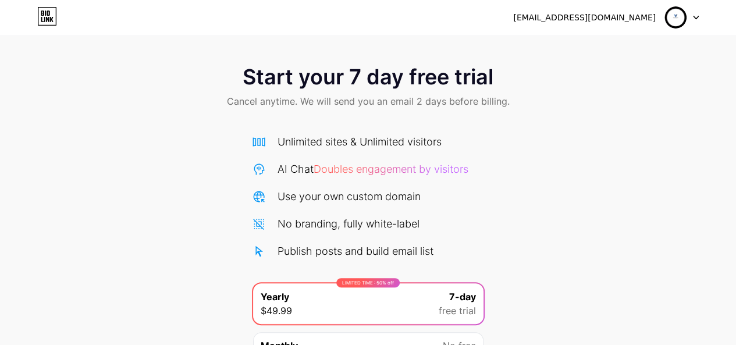
click at [695, 12] on div at bounding box center [682, 17] width 34 height 21
click at [586, 48] on li "Logout" at bounding box center [626, 47] width 144 height 31
